Goal: Check status: Check status

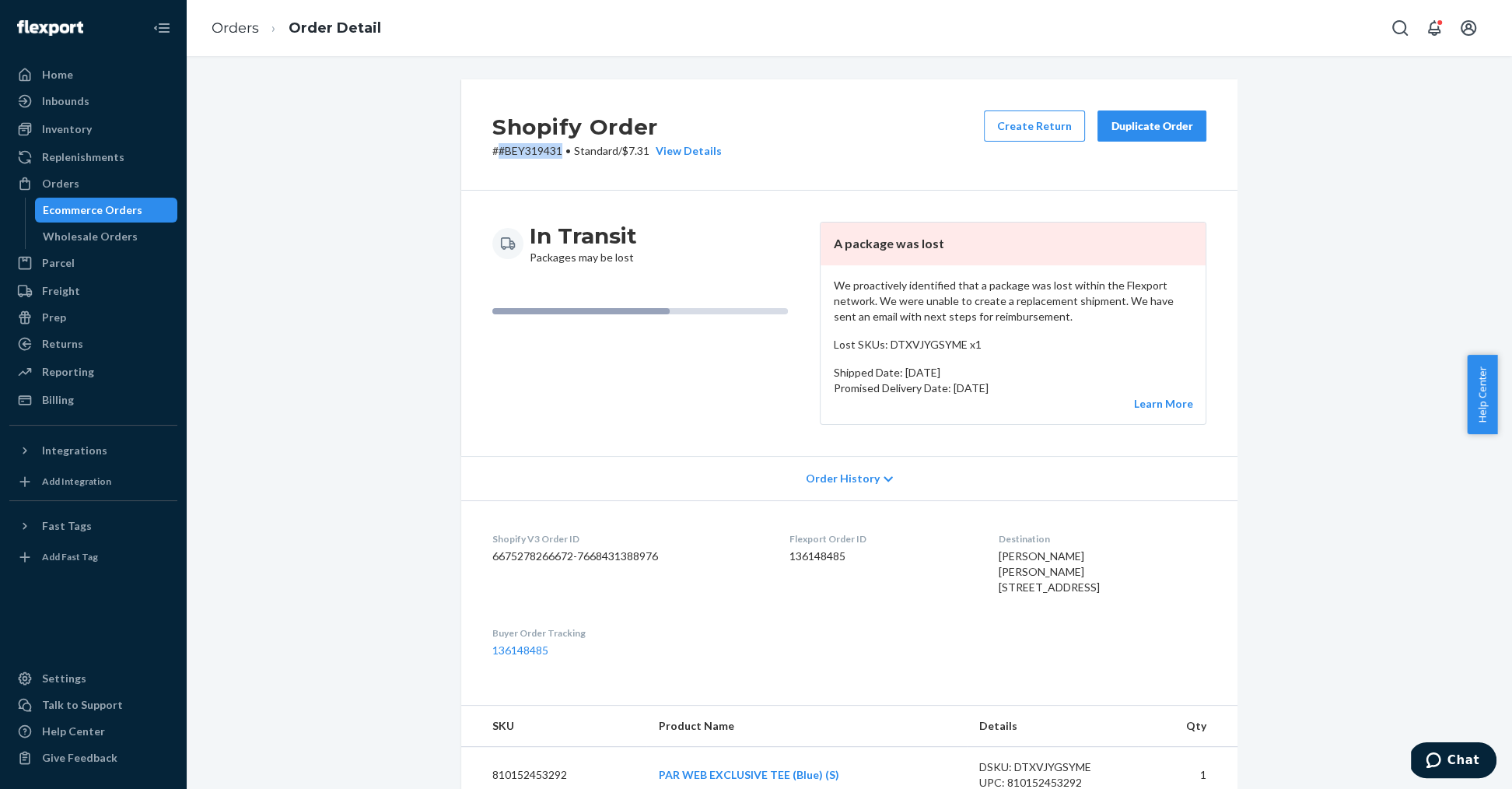
drag, startPoint x: 489, startPoint y: 153, endPoint x: 553, endPoint y: 152, distance: 64.0
click at [553, 152] on p "# #BEY319431 • Standard / $7.31 View Details" at bounding box center [607, 151] width 230 height 16
copy p "#BEY319431"
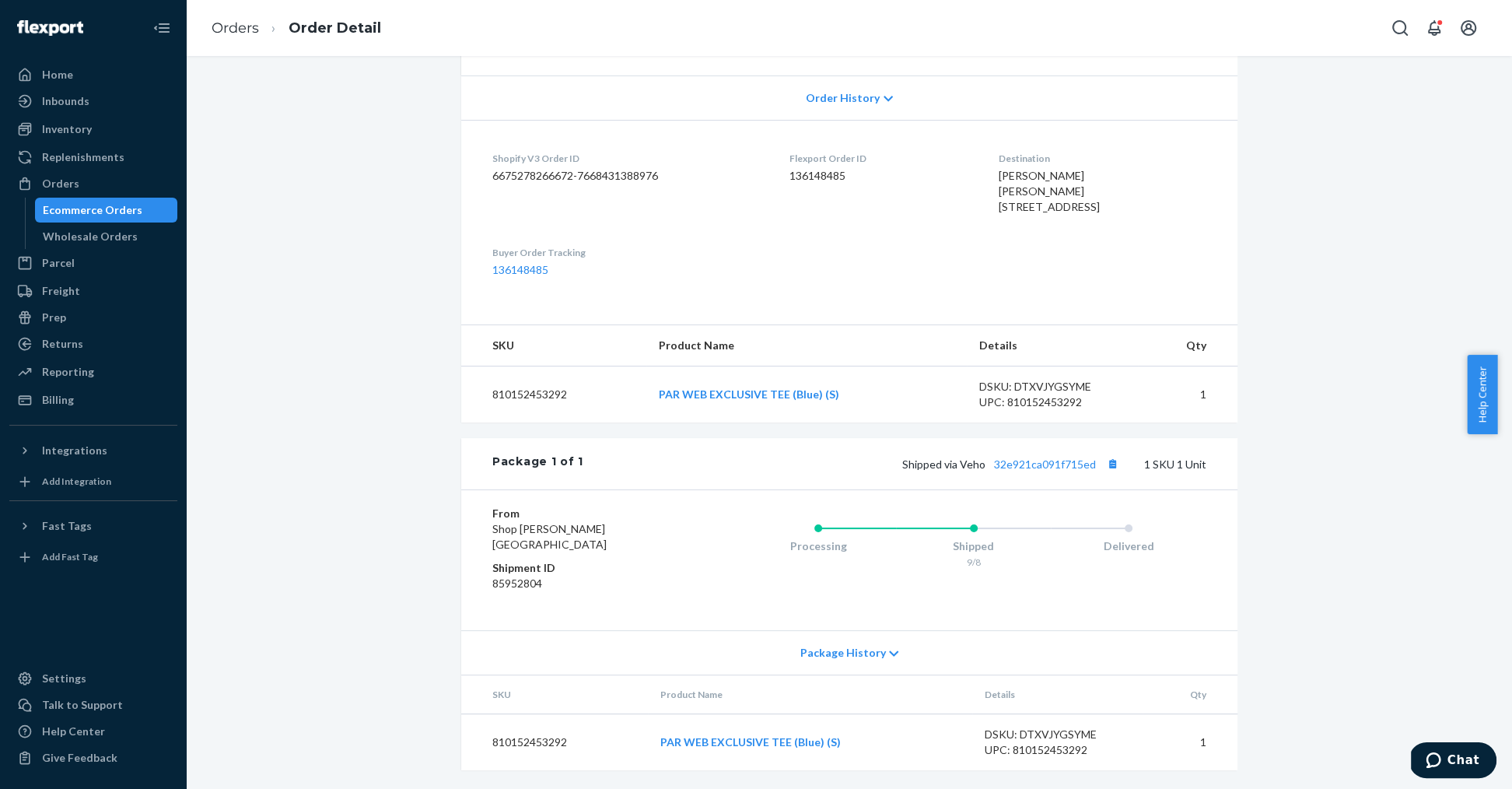
scroll to position [35, 0]
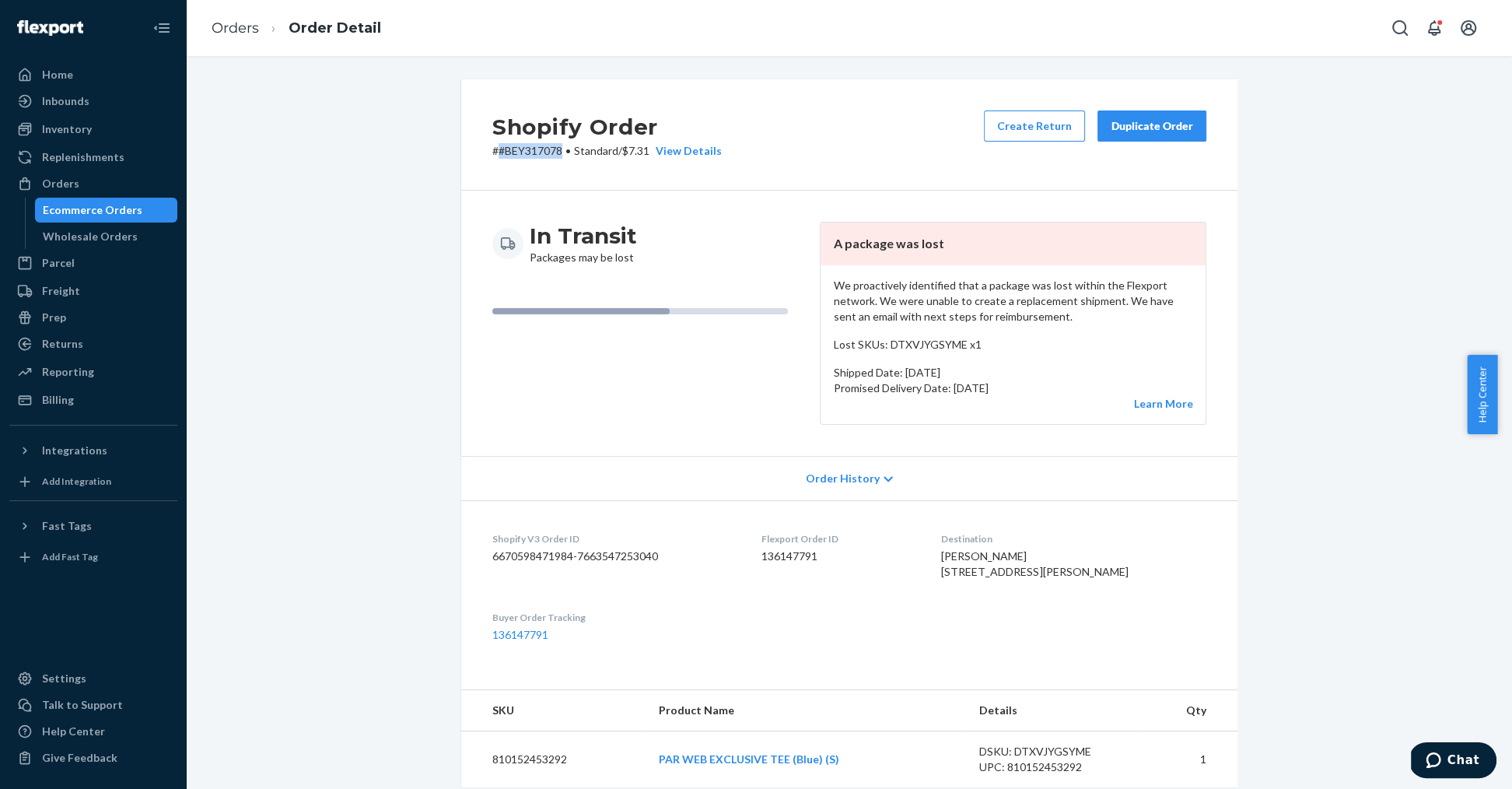
drag, startPoint x: 553, startPoint y: 152, endPoint x: 489, endPoint y: 152, distance: 64.0
click at [492, 152] on p "# #BEY317078 • Standard / $7.31 View Details" at bounding box center [607, 151] width 230 height 16
copy p "#BEY317078"
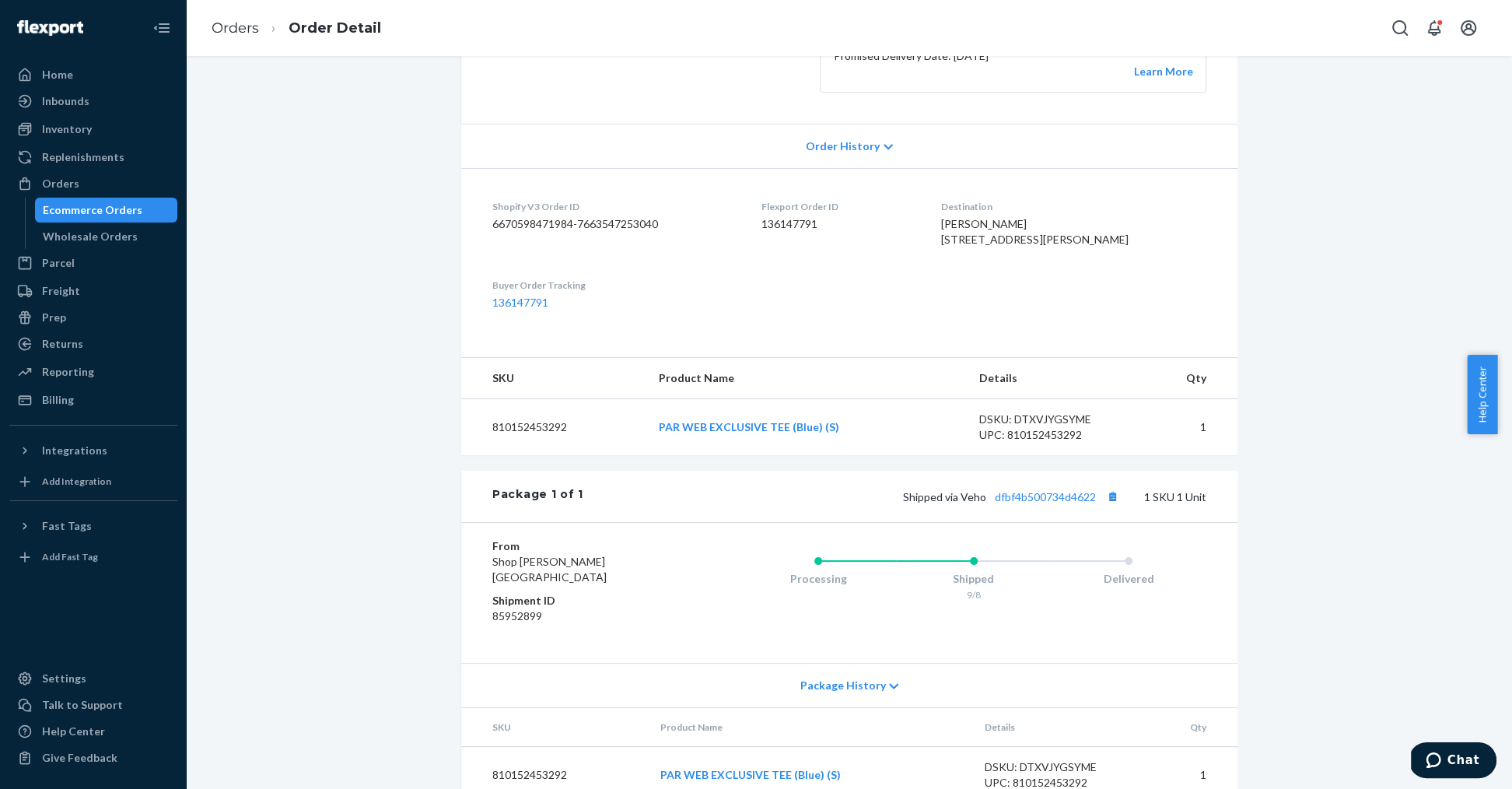
scroll to position [334, 0]
